Goal: Transaction & Acquisition: Purchase product/service

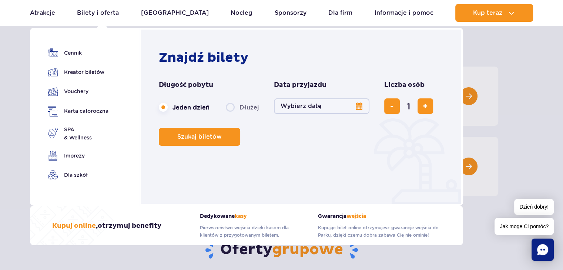
click at [354, 102] on button "Wybierz datę" at bounding box center [321, 106] width 95 height 16
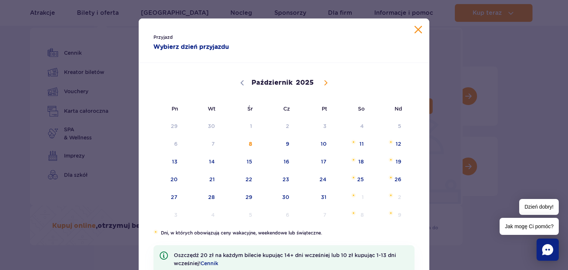
click at [323, 81] on icon at bounding box center [325, 82] width 5 height 5
select select "10"
click at [352, 165] on span "15" at bounding box center [351, 161] width 37 height 17
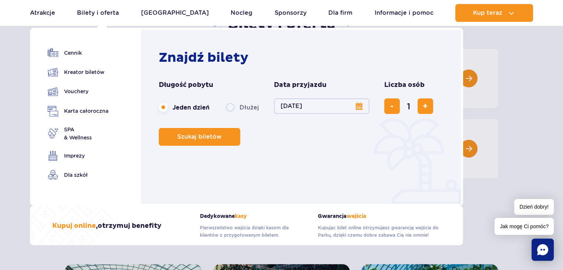
scroll to position [111, 0]
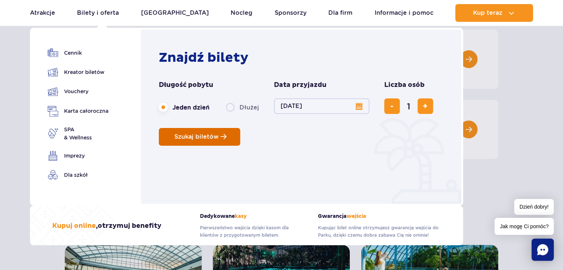
click at [237, 141] on button "Szukaj biletów" at bounding box center [199, 137] width 81 height 18
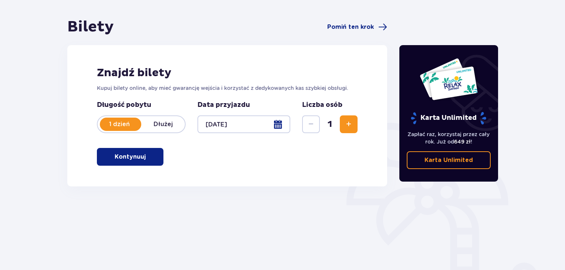
scroll to position [74, 0]
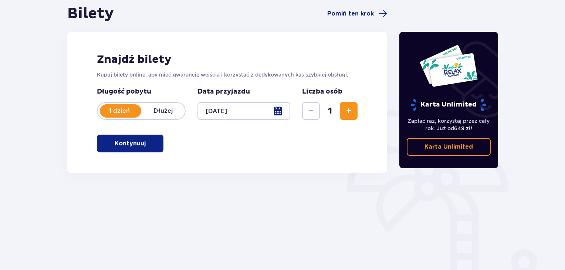
click at [354, 116] on button "Zwiększ" at bounding box center [349, 111] width 18 height 18
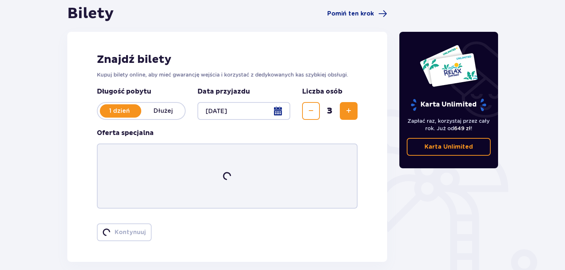
click at [354, 116] on button "Zwiększ" at bounding box center [349, 111] width 18 height 18
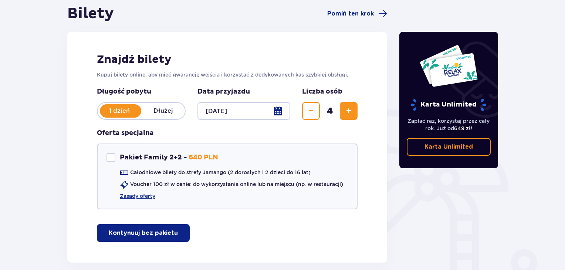
click at [354, 116] on button "Zwiększ" at bounding box center [349, 111] width 18 height 18
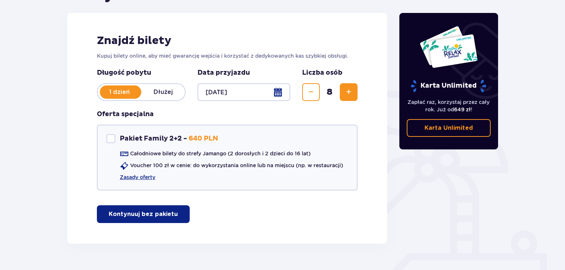
scroll to position [111, 0]
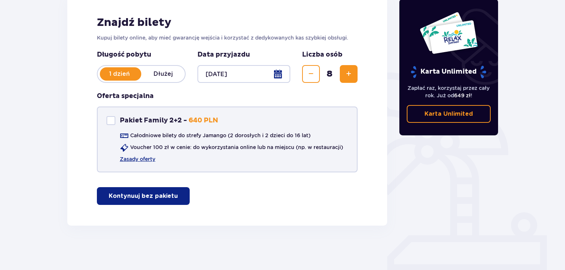
click at [113, 121] on div "Pakiet Family 2+2" at bounding box center [111, 120] width 9 height 9
checkbox input "false"
click at [143, 159] on link "Zasady oferty" at bounding box center [138, 158] width 36 height 7
click at [133, 159] on link "Zasady oferty" at bounding box center [138, 158] width 36 height 7
